Goal: Task Accomplishment & Management: Use online tool/utility

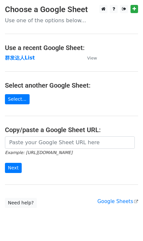
click at [25, 64] on main "Choose a Google Sheet Use one of the options below... Use a recent Google Sheet…" at bounding box center [71, 106] width 143 height 203
click at [25, 58] on strong "群发达人List" at bounding box center [20, 58] width 30 height 6
click at [27, 59] on strong "群发达人List" at bounding box center [20, 58] width 30 height 6
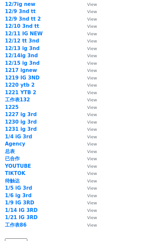
scroll to position [930, 0]
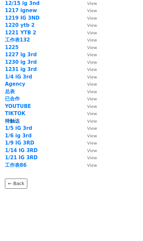
click at [18, 121] on strong "待触达" at bounding box center [12, 121] width 15 height 6
click at [11, 119] on strong "待触达" at bounding box center [12, 121] width 15 height 6
click at [12, 121] on strong "待触达" at bounding box center [12, 121] width 15 height 6
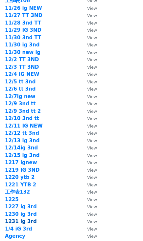
scroll to position [885, 0]
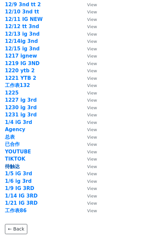
click at [14, 164] on strong "待触达" at bounding box center [12, 167] width 15 height 6
